Goal: Information Seeking & Learning: Learn about a topic

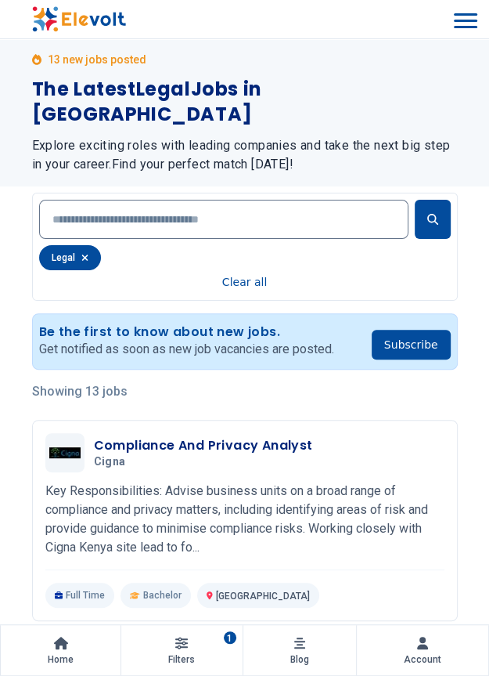
click at [103, 382] on p "Showing 13 jobs" at bounding box center [245, 391] width 426 height 19
click at [97, 382] on p "Showing 13 jobs" at bounding box center [245, 391] width 426 height 19
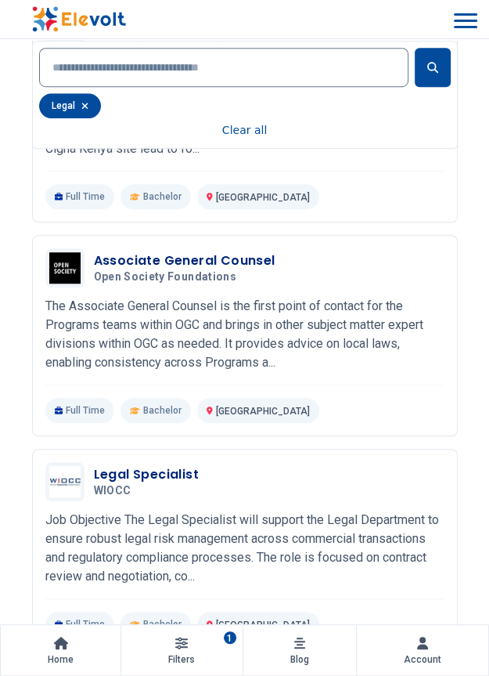
scroll to position [445, 0]
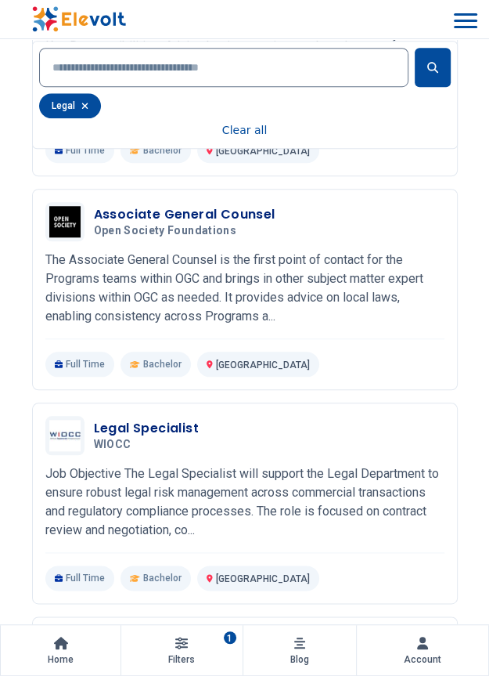
click at [157, 419] on h3 "Legal Specialist" at bounding box center [146, 428] width 105 height 19
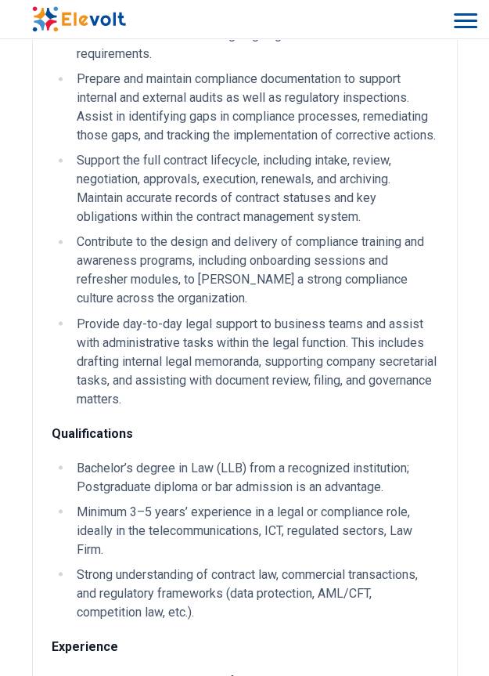
scroll to position [915, 0]
